Goal: Navigation & Orientation: Find specific page/section

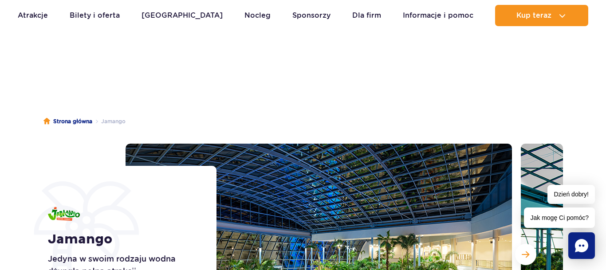
scroll to position [136, 0]
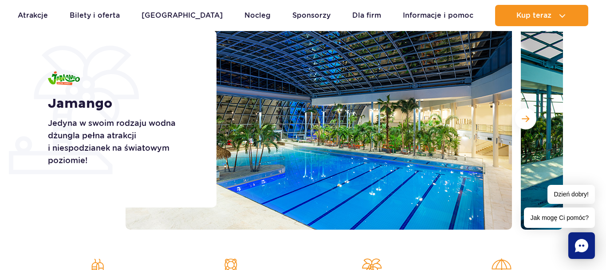
click at [519, 118] on button "Następny slajd" at bounding box center [525, 118] width 21 height 21
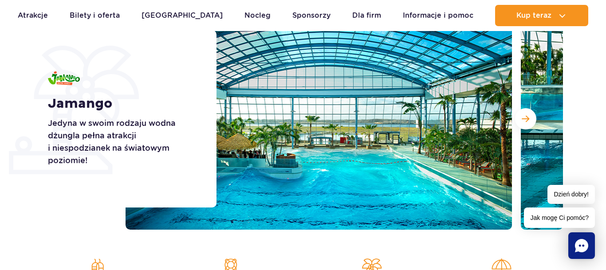
click at [519, 118] on button "Następny slajd" at bounding box center [525, 118] width 21 height 21
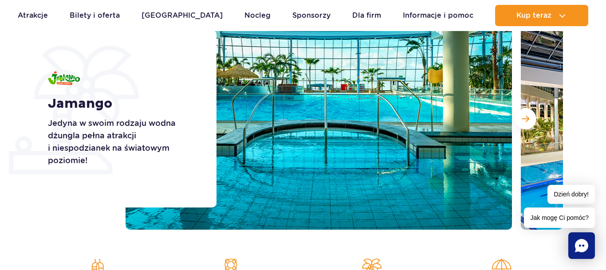
click at [519, 118] on button "Następny slajd" at bounding box center [525, 118] width 21 height 21
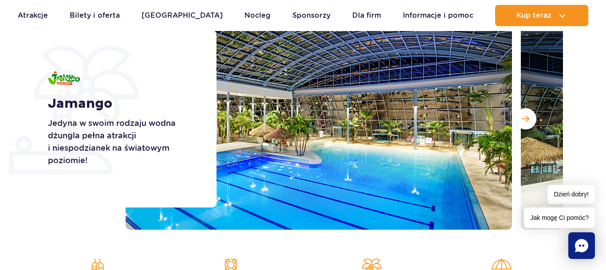
click at [519, 118] on button "Następny slajd" at bounding box center [525, 118] width 21 height 21
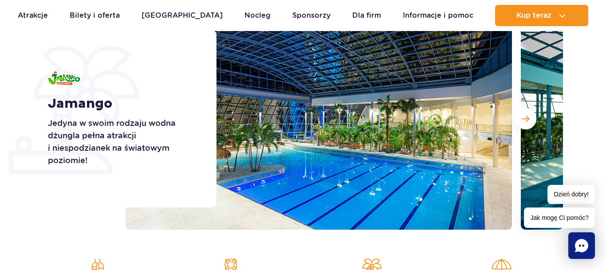
click at [519, 118] on button "Następny slajd" at bounding box center [525, 118] width 21 height 21
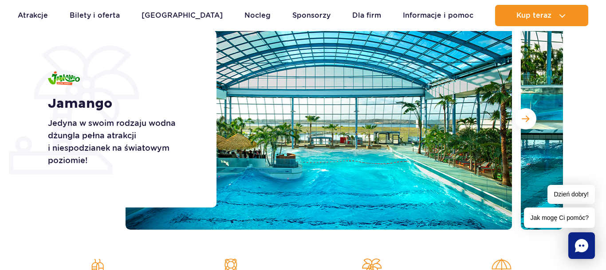
click at [519, 118] on button "Następny slajd" at bounding box center [525, 118] width 21 height 21
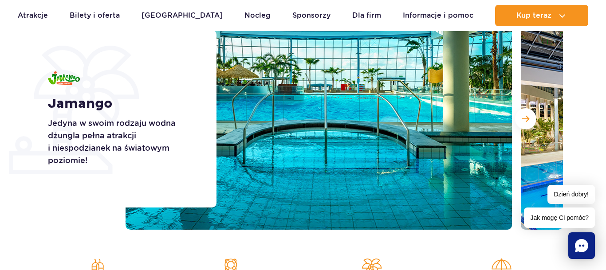
click at [519, 118] on button "Następny slajd" at bounding box center [525, 118] width 21 height 21
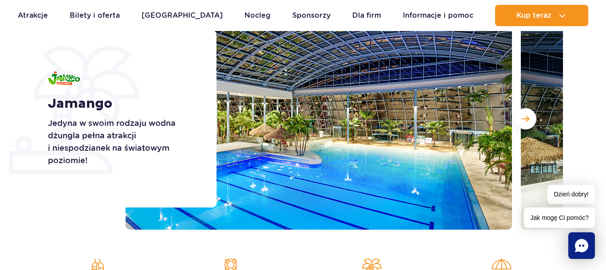
click at [519, 118] on button "Następny slajd" at bounding box center [525, 118] width 21 height 21
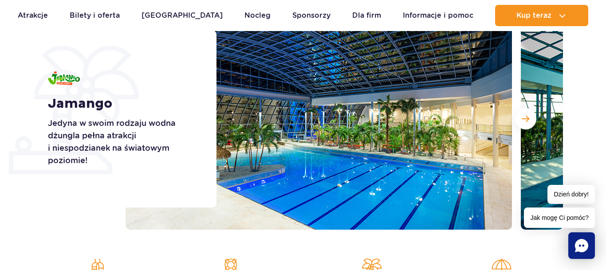
click at [519, 118] on button "Następny slajd" at bounding box center [525, 118] width 21 height 21
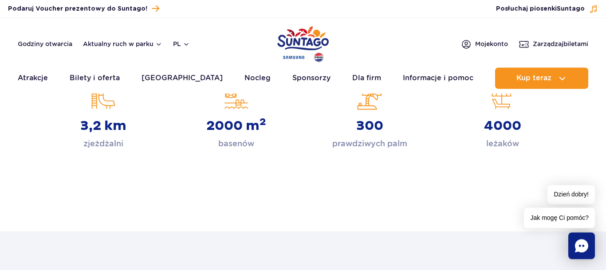
scroll to position [0, 0]
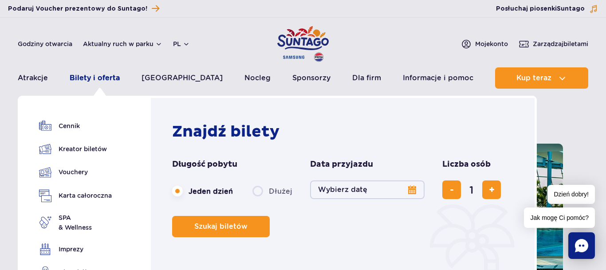
click at [104, 80] on link "Bilety i oferta" at bounding box center [95, 77] width 50 height 21
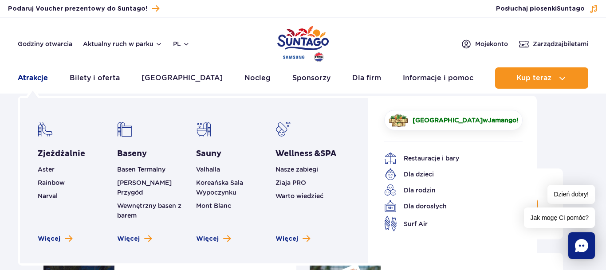
click at [39, 76] on link "Atrakcje" at bounding box center [33, 77] width 30 height 21
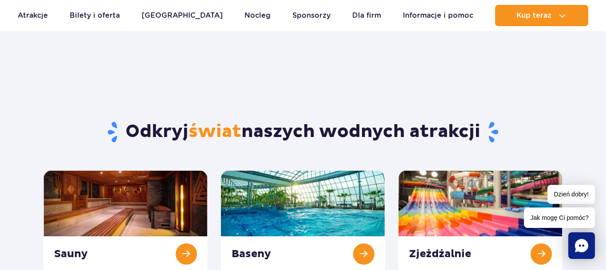
scroll to position [226, 0]
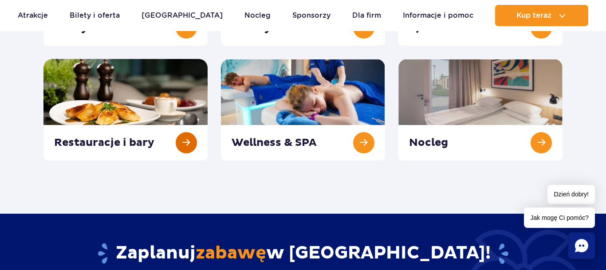
click at [145, 108] on link at bounding box center [125, 110] width 164 height 102
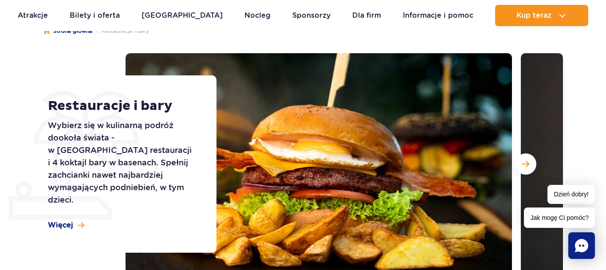
scroll to position [90, 0]
click at [522, 166] on span "Następny slajd" at bounding box center [525, 164] width 8 height 8
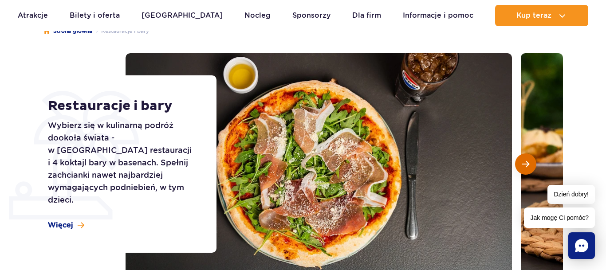
click at [522, 166] on span "Następny slajd" at bounding box center [525, 164] width 8 height 8
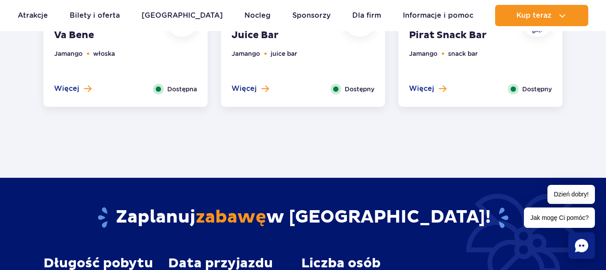
scroll to position [995, 0]
